Goal: Task Accomplishment & Management: Complete application form

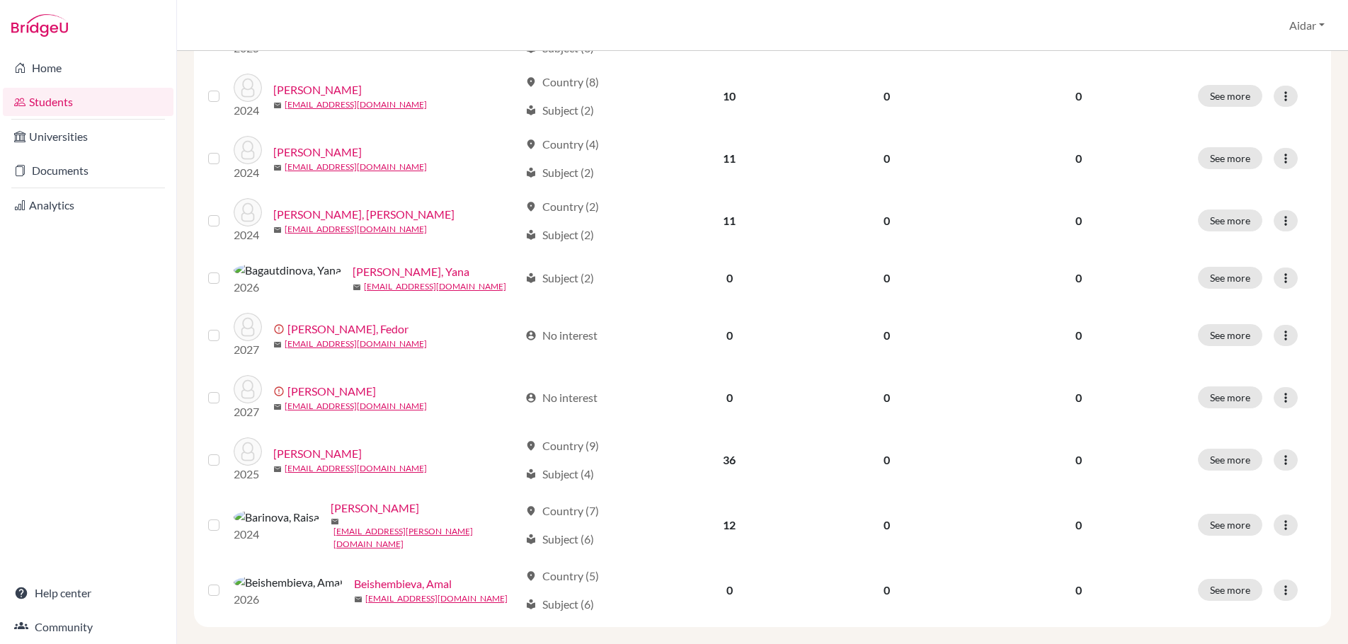
scroll to position [976, 0]
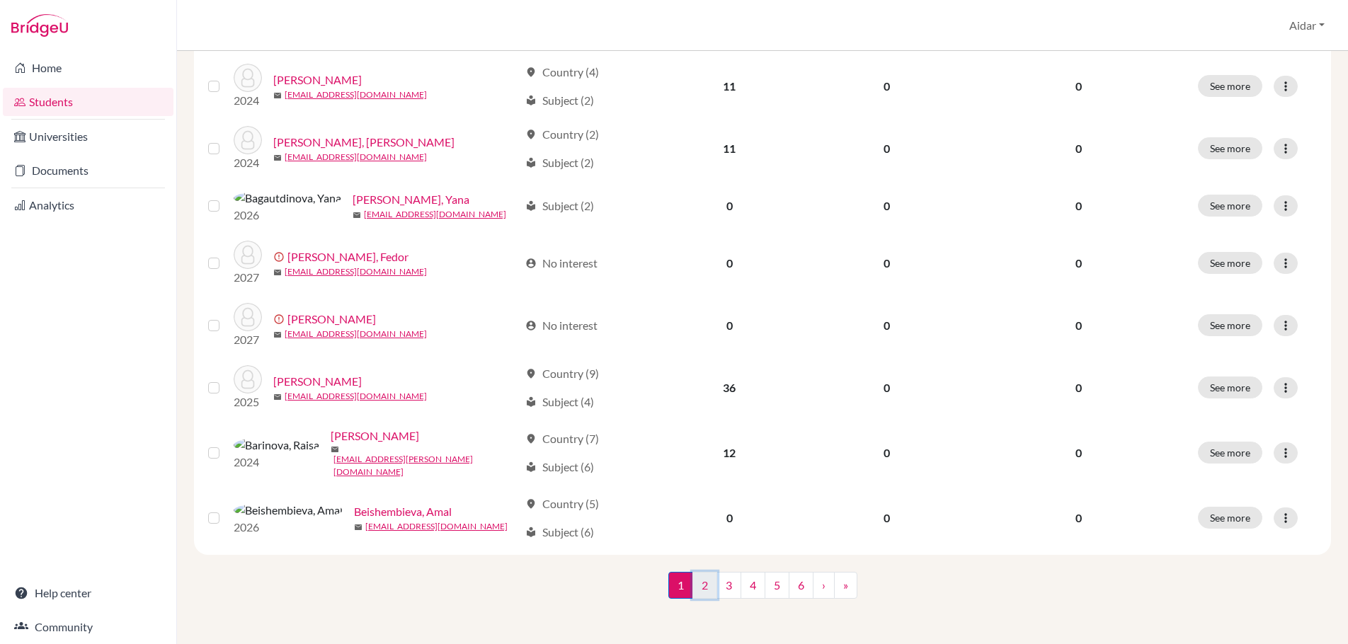
click at [697, 585] on link "2" at bounding box center [705, 585] width 25 height 27
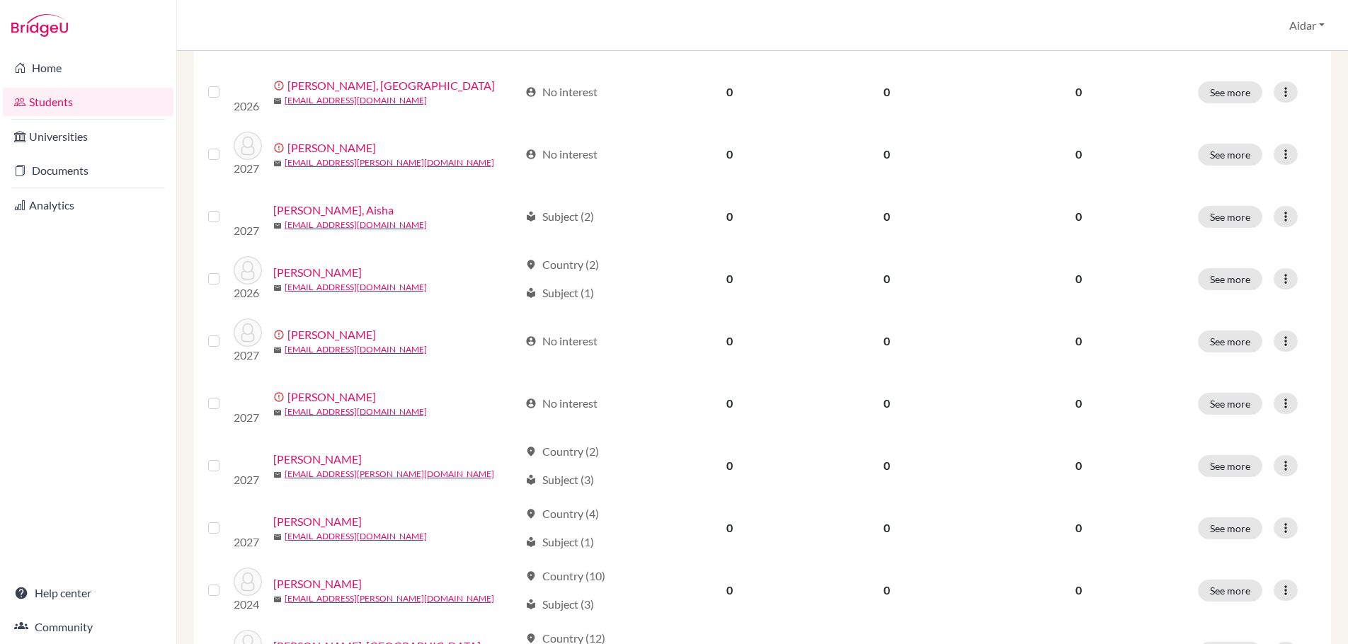
scroll to position [976, 0]
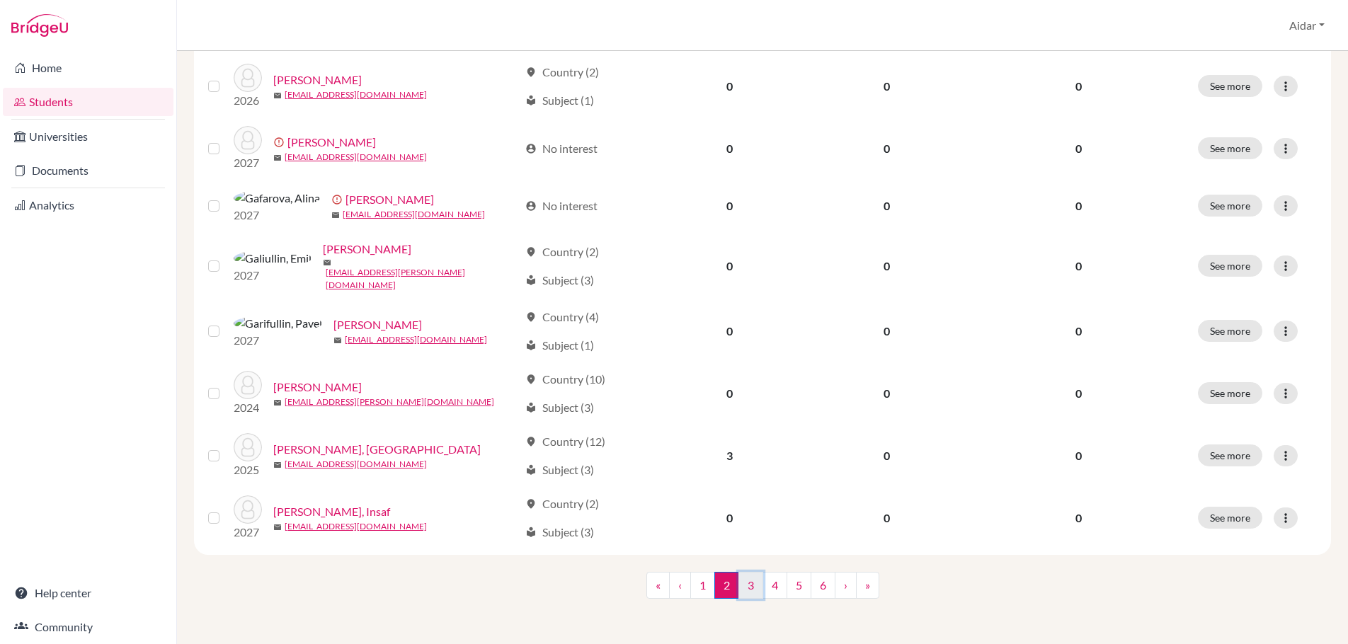
click at [741, 589] on link "3" at bounding box center [751, 585] width 25 height 27
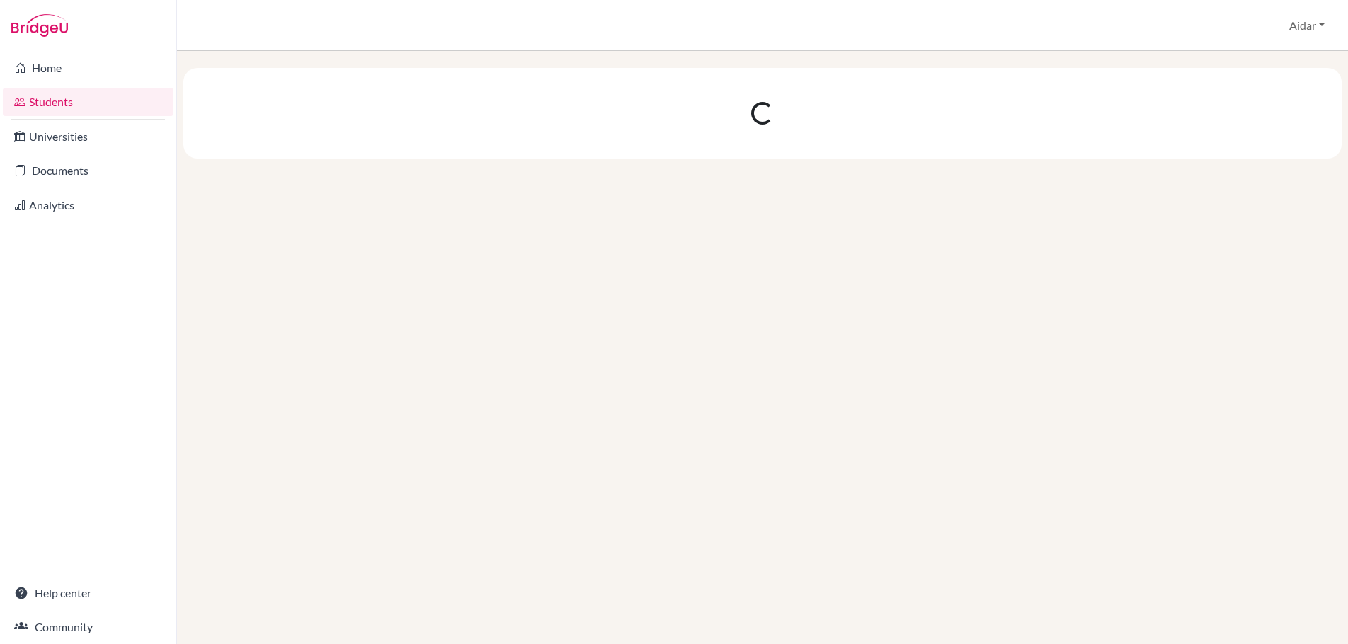
scroll to position [0, 0]
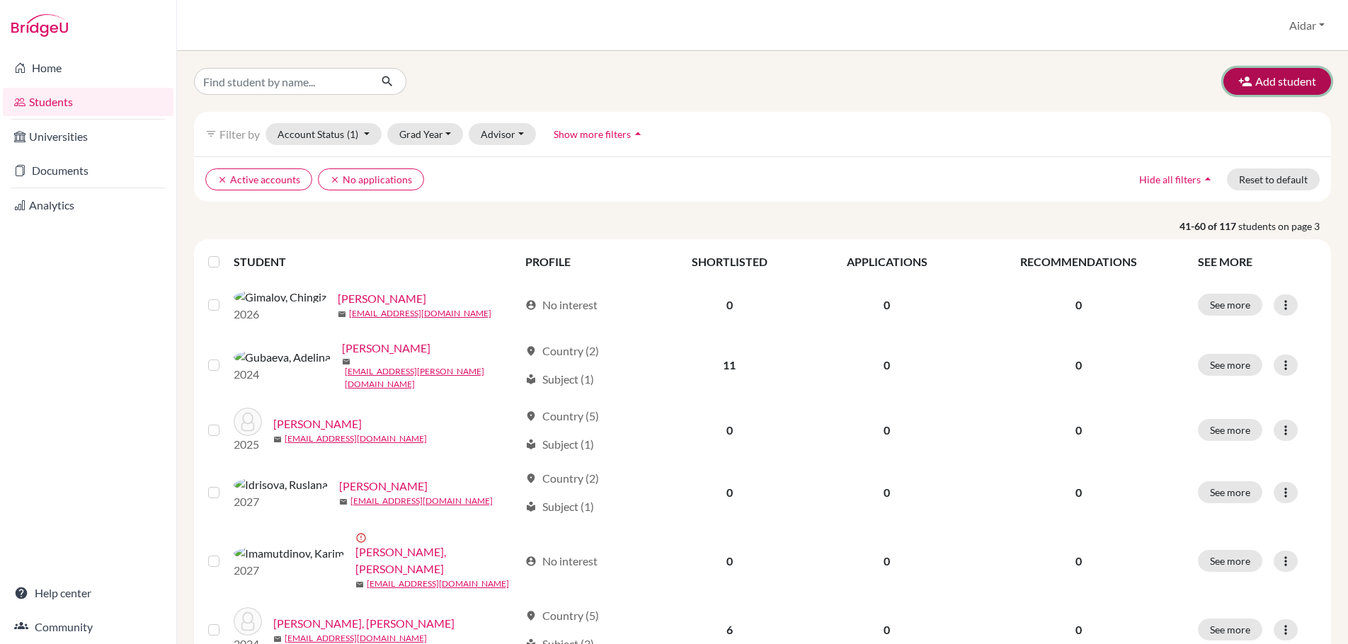
click at [1285, 80] on button "Add student" at bounding box center [1278, 81] width 108 height 27
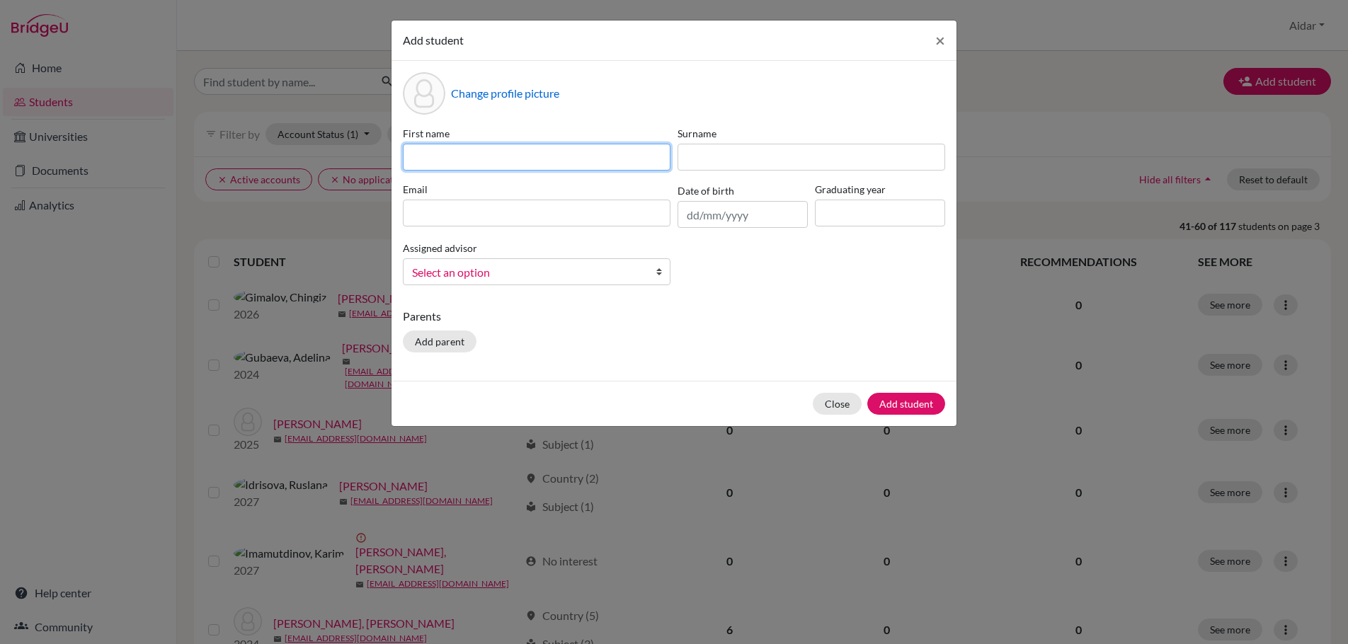
click at [535, 149] on input at bounding box center [537, 157] width 268 height 27
type input "Azaliia"
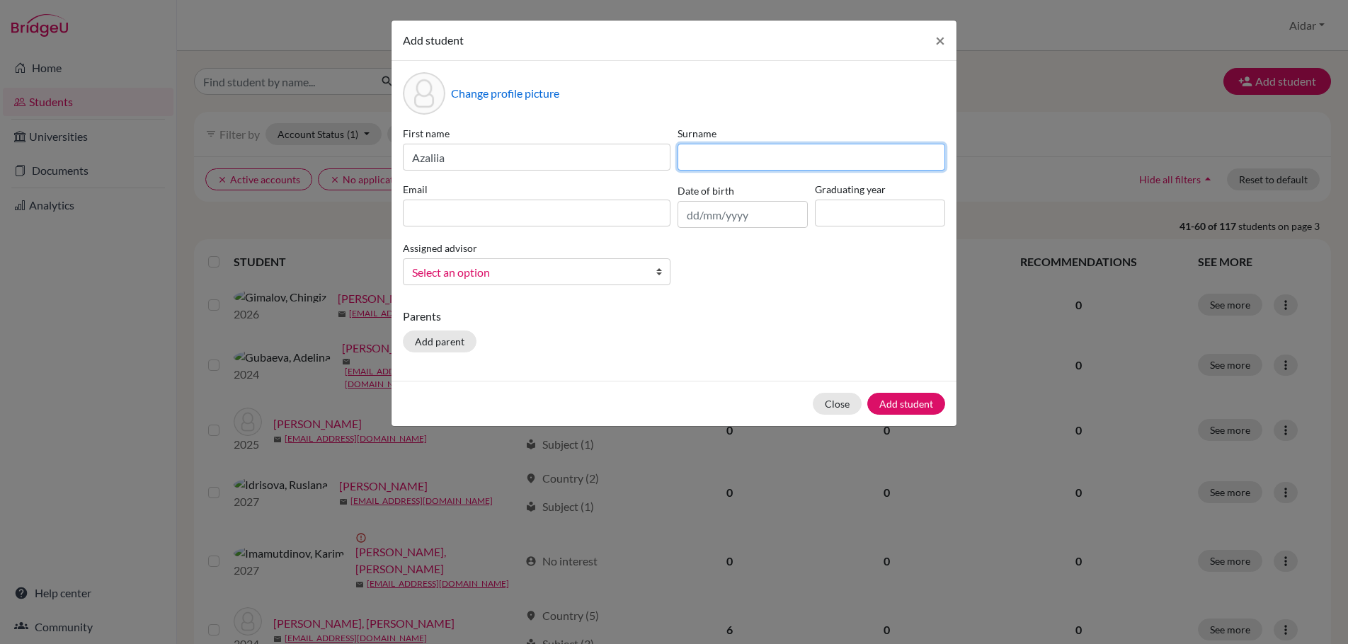
click at [715, 159] on input at bounding box center [812, 157] width 268 height 27
type input "[DEMOGRAPHIC_DATA]"
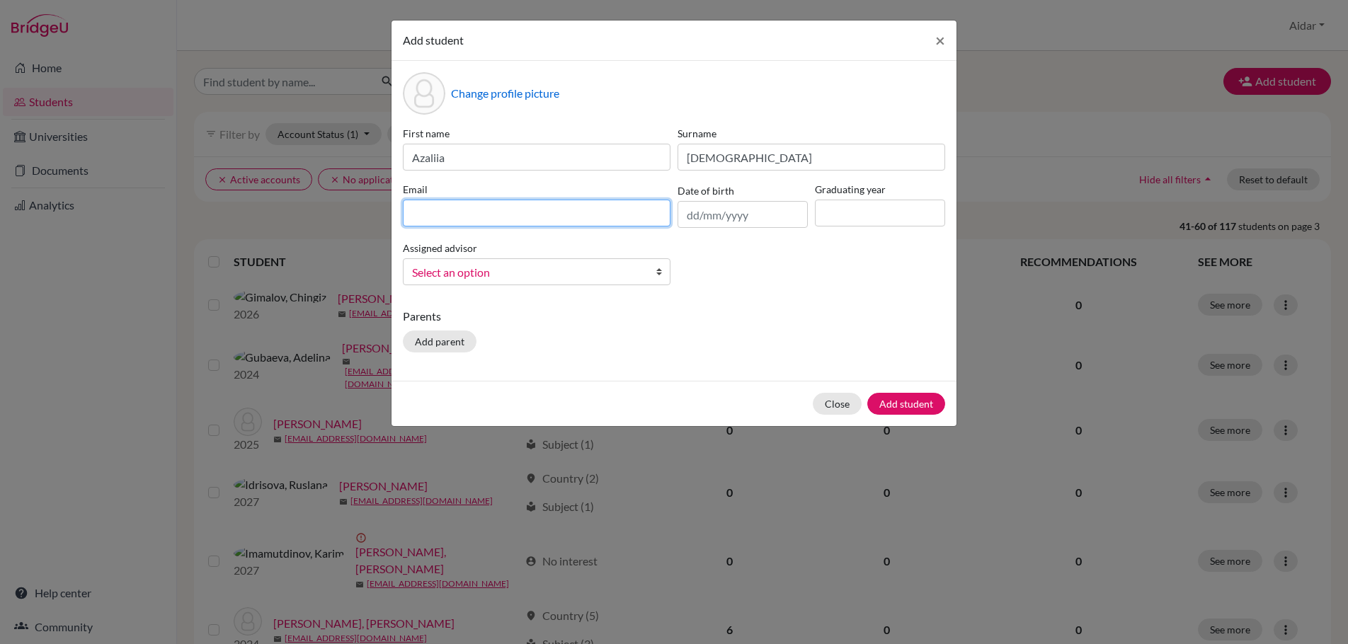
click at [511, 215] on input at bounding box center [537, 213] width 268 height 27
type input "[EMAIL_ADDRESS][DOMAIN_NAME]"
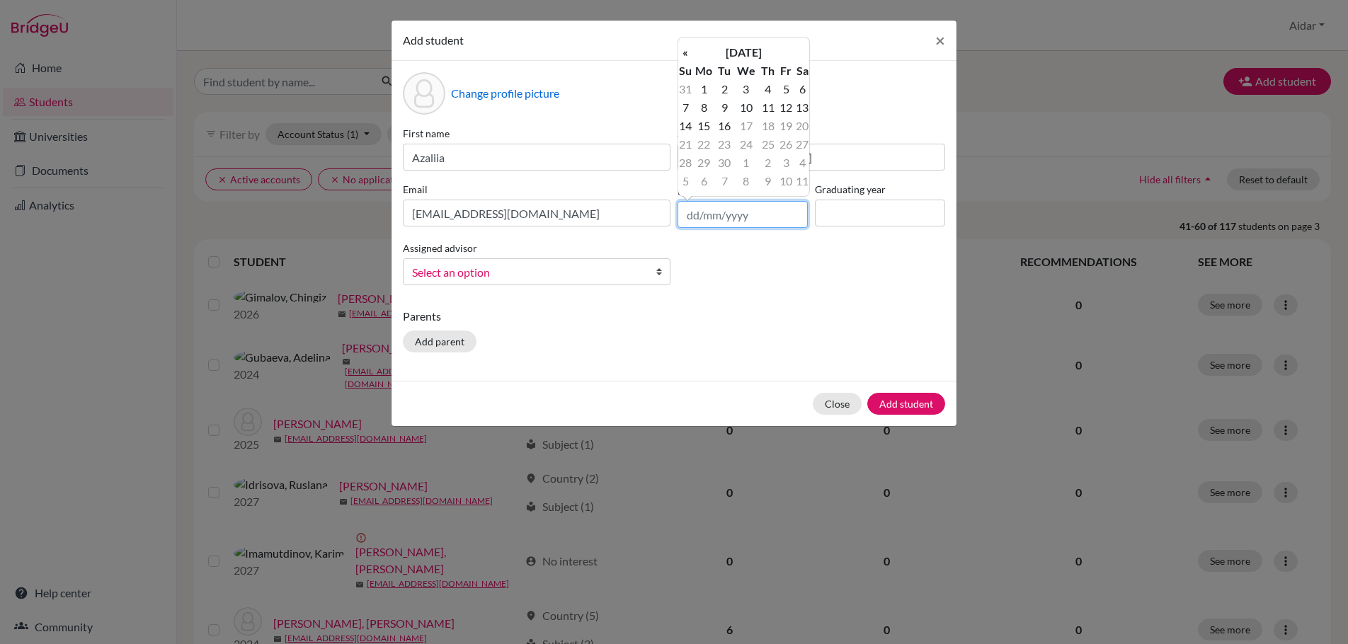
click at [717, 214] on input "text" at bounding box center [743, 214] width 130 height 27
type input "[DATE]"
drag, startPoint x: 846, startPoint y: 314, endPoint x: 853, endPoint y: 290, distance: 24.9
click at [846, 312] on p "Parents" at bounding box center [674, 316] width 542 height 17
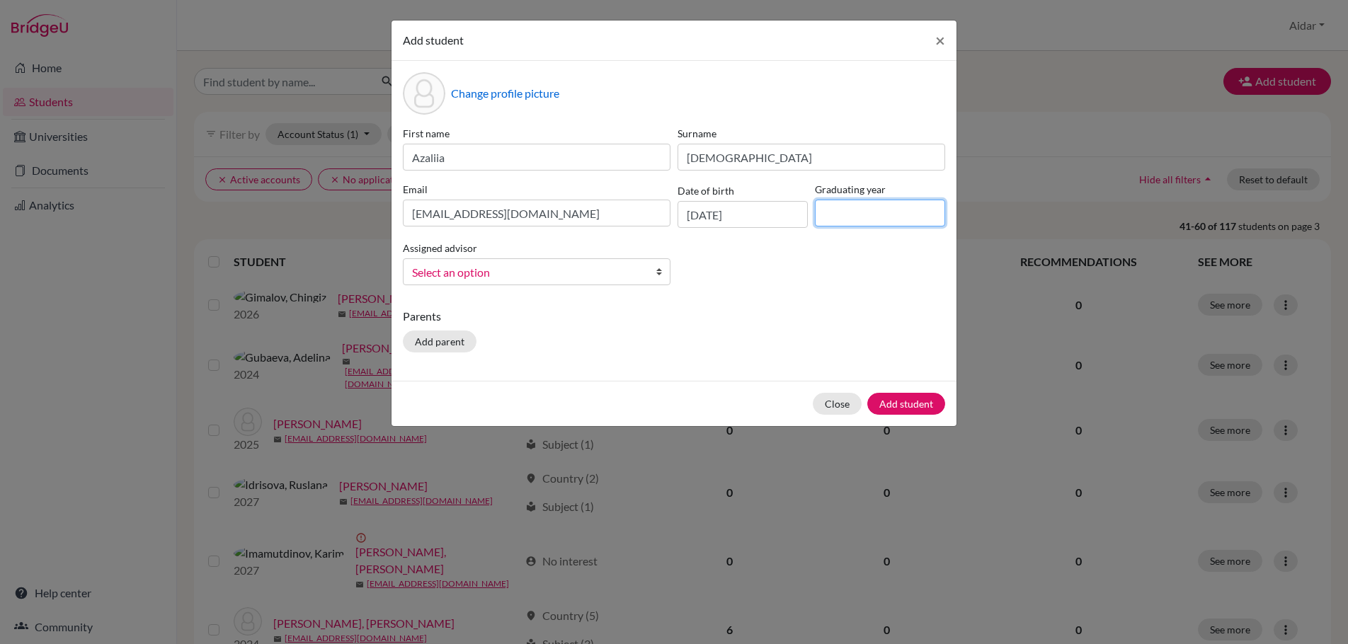
click at [853, 218] on input at bounding box center [880, 213] width 130 height 27
type input "2026"
click at [661, 270] on b at bounding box center [663, 271] width 14 height 25
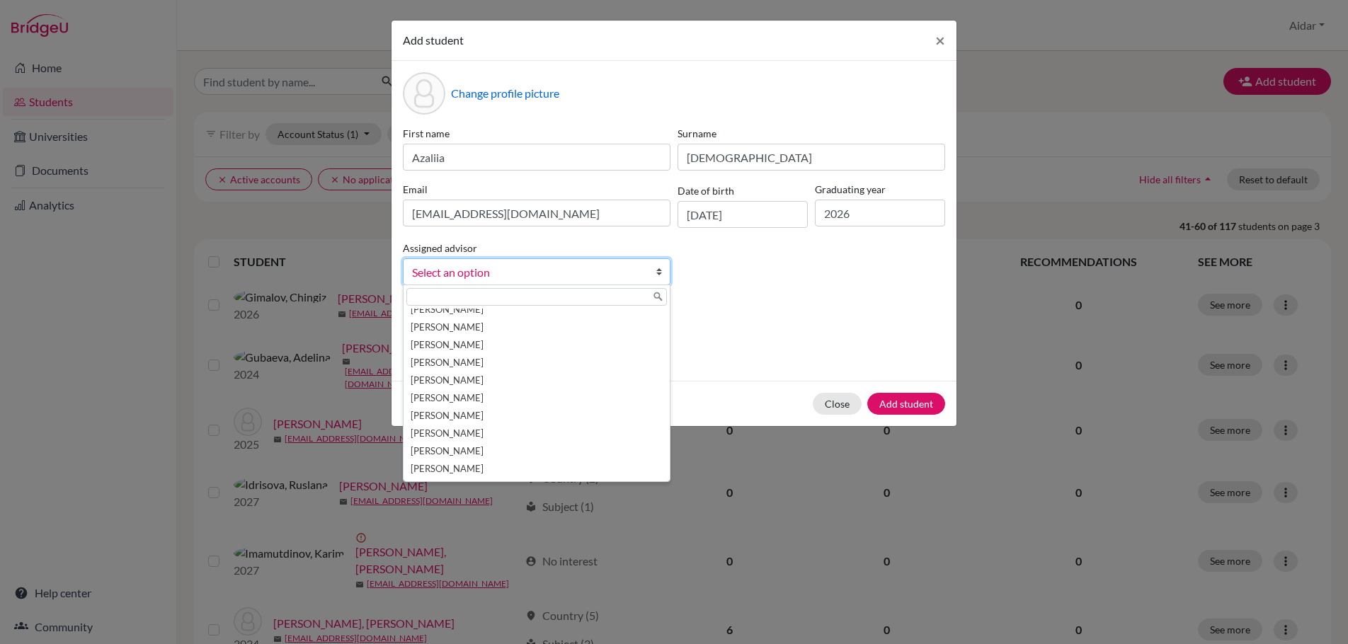
scroll to position [171, 0]
click at [523, 431] on li "[PERSON_NAME]" at bounding box center [536, 430] width 261 height 18
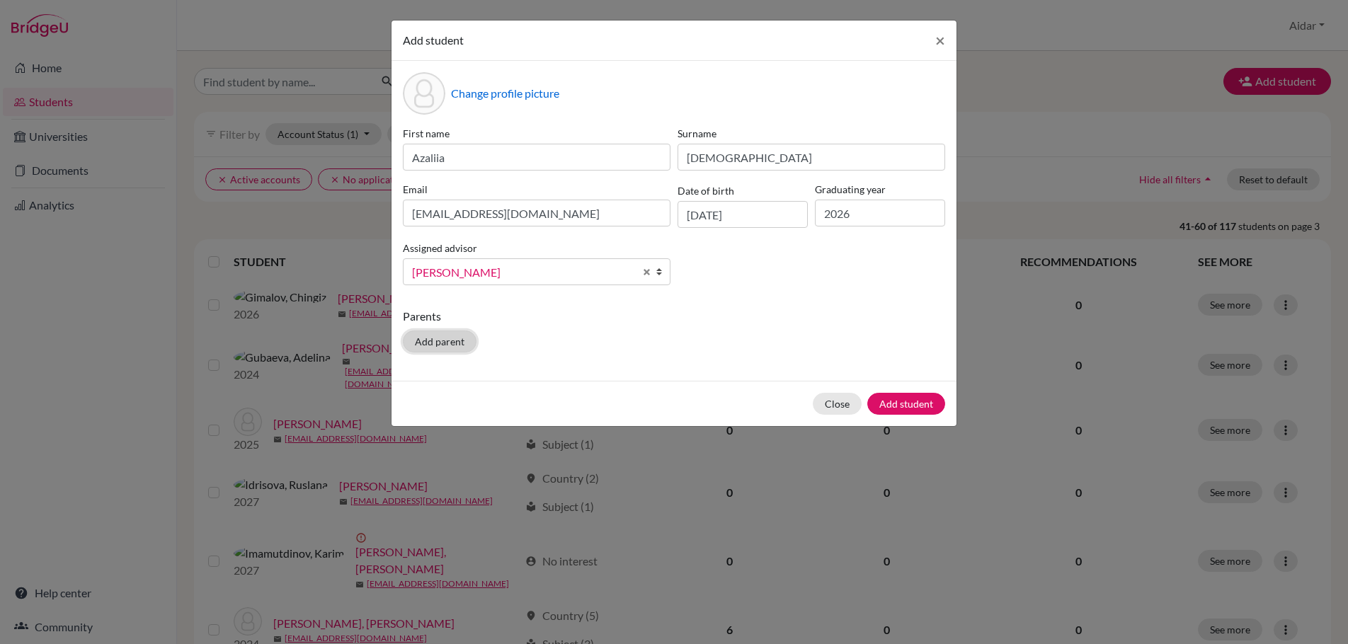
click at [455, 348] on button "Add parent" at bounding box center [440, 342] width 74 height 22
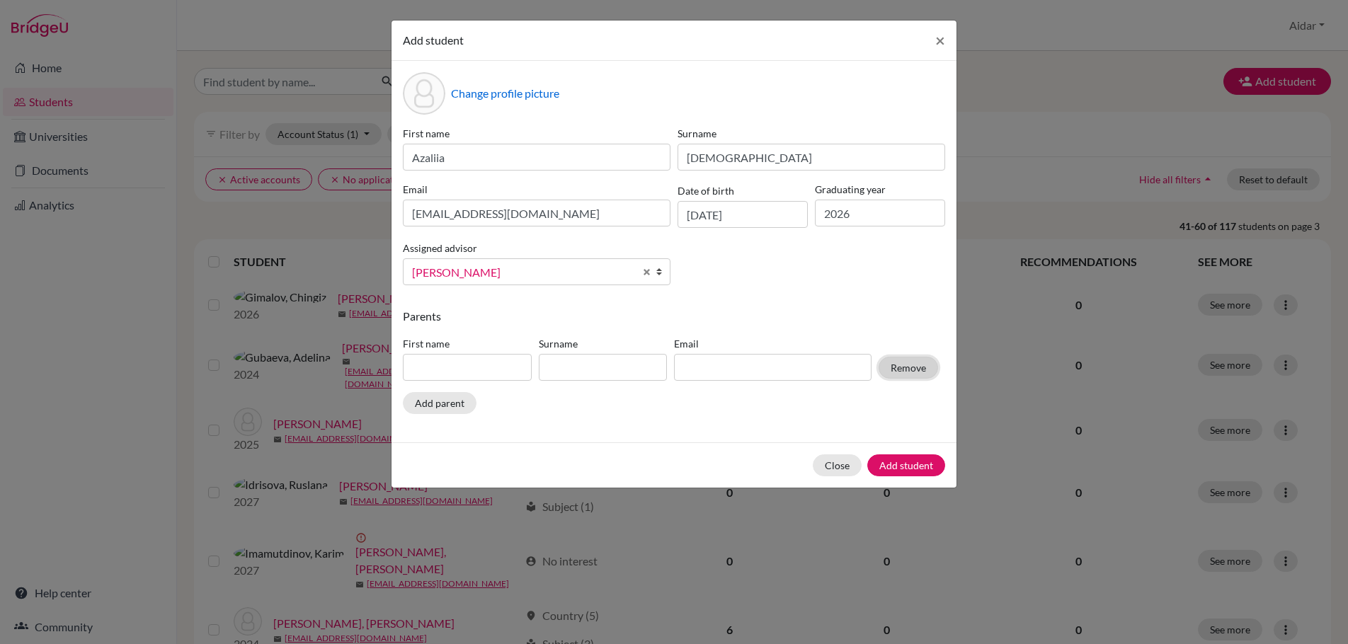
click at [899, 371] on button "Remove" at bounding box center [908, 368] width 59 height 22
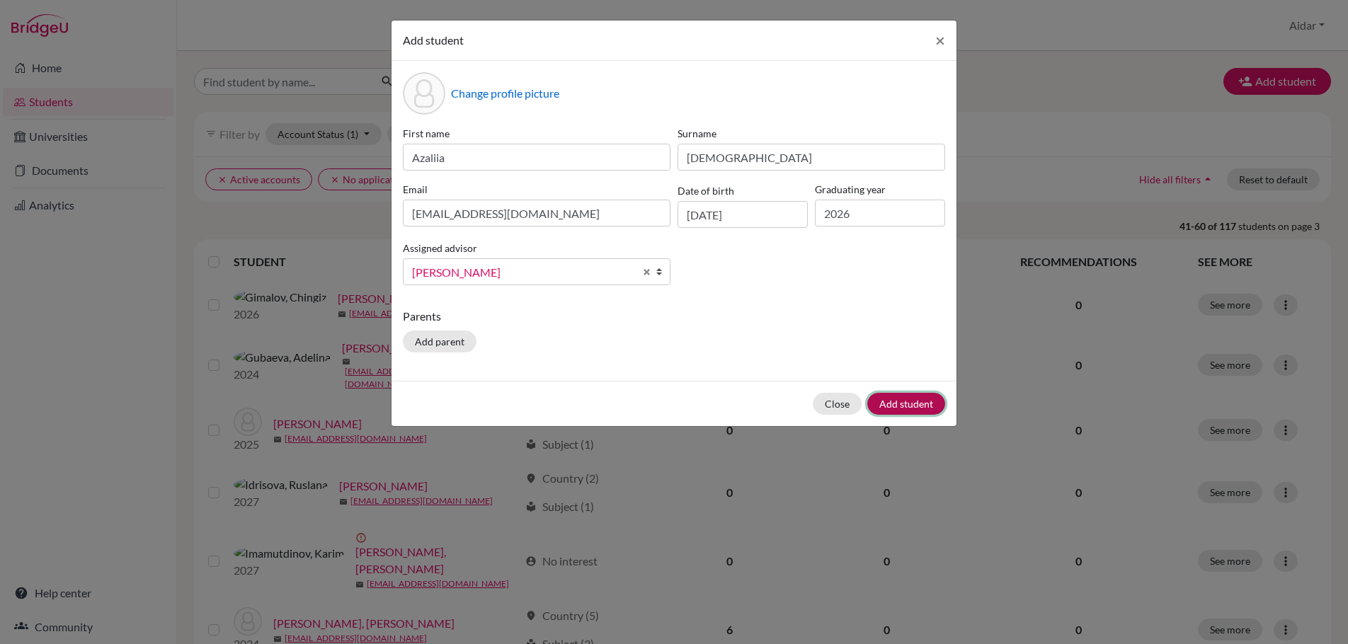
click at [914, 401] on button "Add student" at bounding box center [906, 404] width 78 height 22
